Goal: Check status: Check status

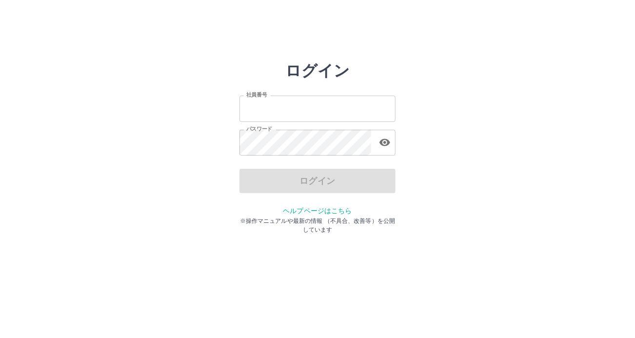
type input "*******"
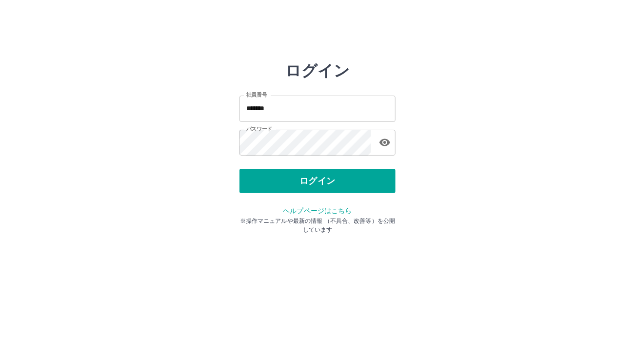
click at [294, 179] on div "ログイン" at bounding box center [317, 181] width 156 height 24
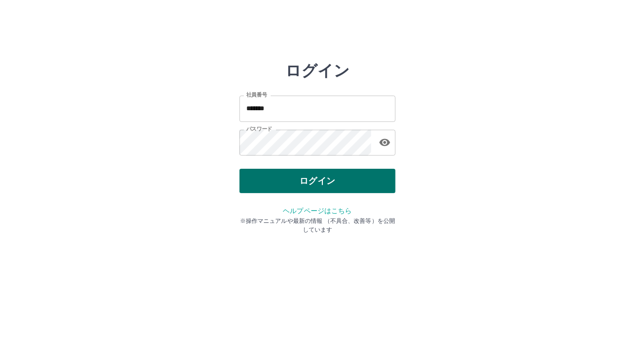
click at [322, 186] on button "ログイン" at bounding box center [317, 181] width 156 height 24
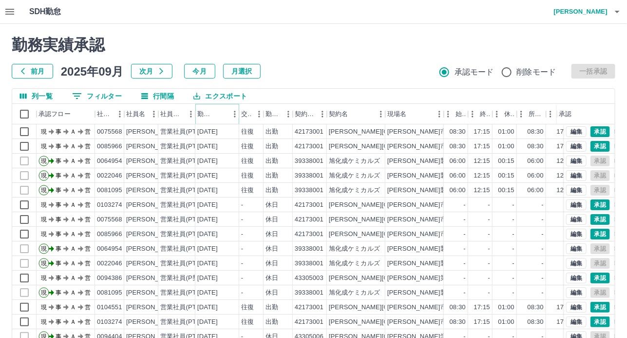
click at [224, 115] on icon "ソート" at bounding box center [220, 114] width 9 height 9
